Goal: Navigation & Orientation: Find specific page/section

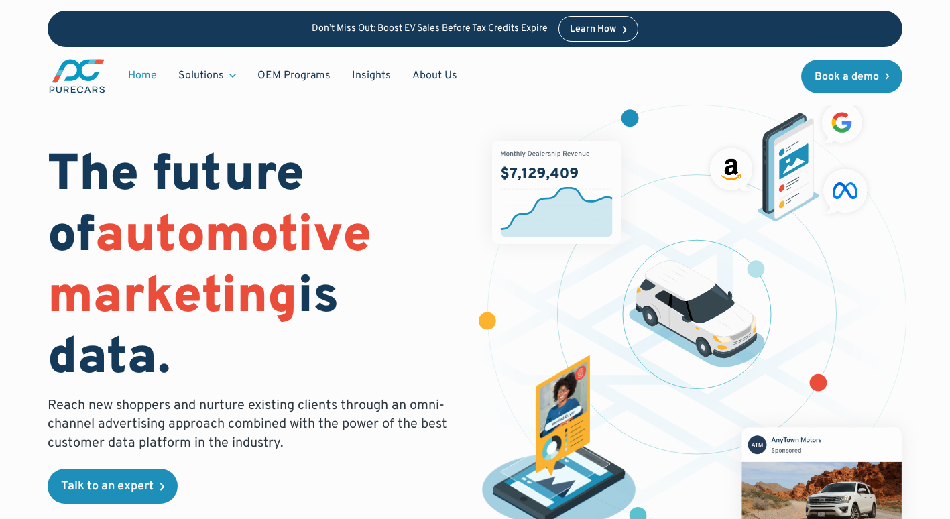
drag, startPoint x: 196, startPoint y: 385, endPoint x: 47, endPoint y: 149, distance: 278.4
click at [48, 149] on h1 "The future of automotive marketing is data." at bounding box center [254, 268] width 412 height 245
copy h1 "The future of automotive marketing is data."
click at [418, 76] on link "About Us" at bounding box center [435, 75] width 66 height 25
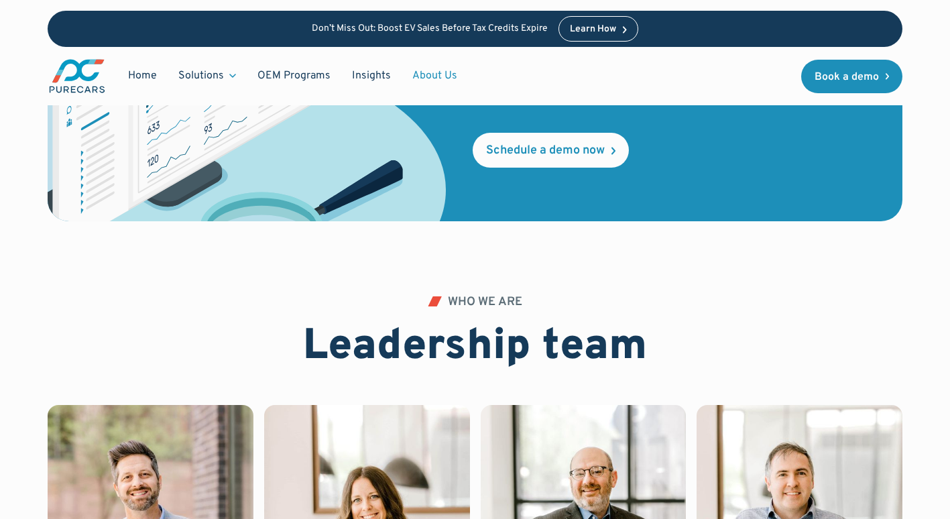
scroll to position [2351, 0]
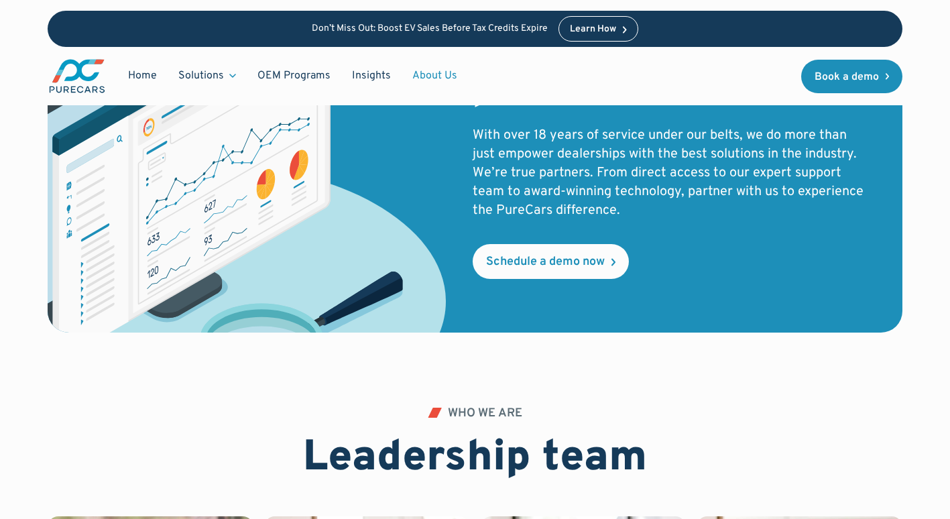
click at [694, 192] on p "With over 18 years of service under our belts, we do more than just empower dea…" at bounding box center [672, 173] width 398 height 94
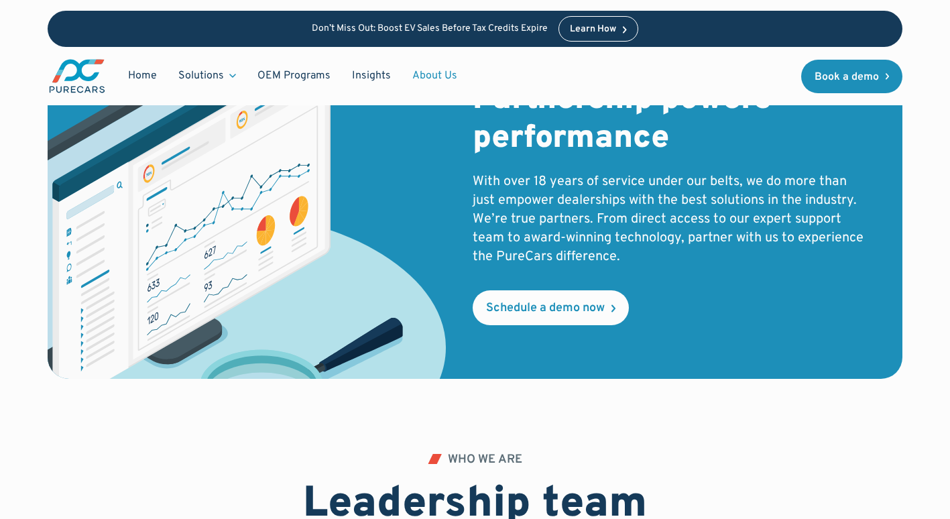
scroll to position [2294, 0]
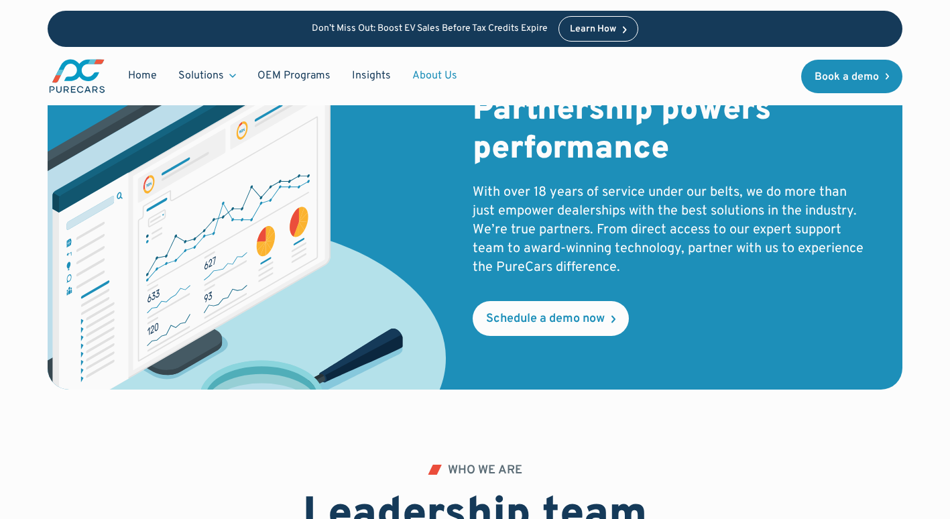
click at [74, 63] on img "main" at bounding box center [77, 76] width 59 height 37
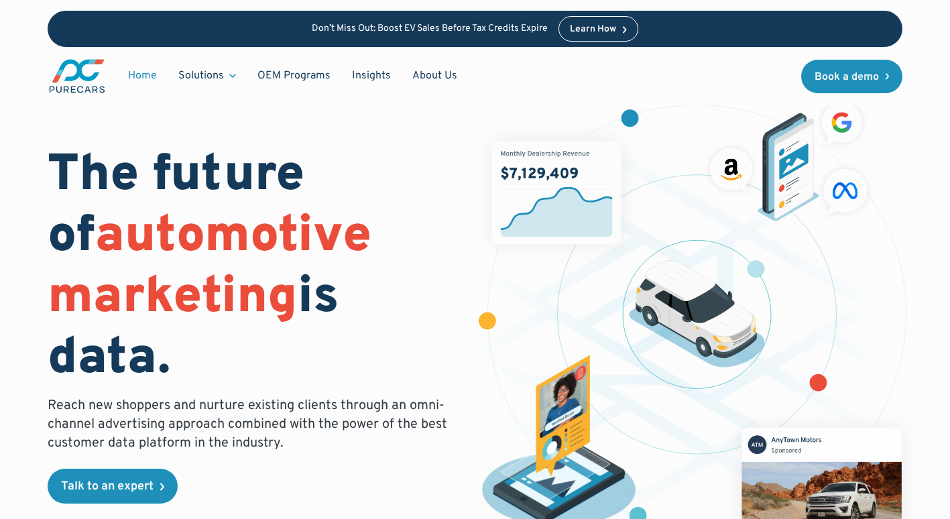
click at [10, 144] on div "The future of automotive marketing is data. Reach new shoppers and nurture exis…" at bounding box center [475, 303] width 950 height 607
click at [300, 81] on link "OEM Programs" at bounding box center [294, 75] width 95 height 25
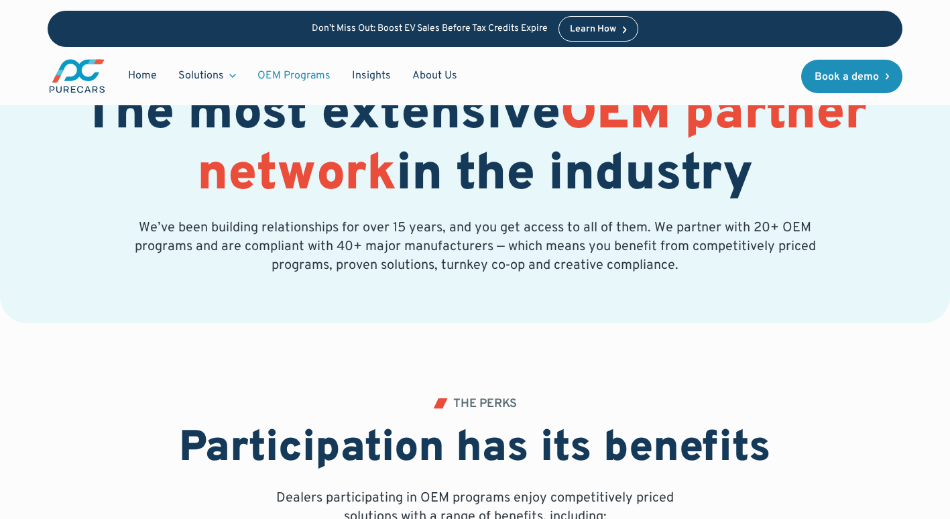
scroll to position [82, 0]
